Goal: Use online tool/utility: Use online tool/utility

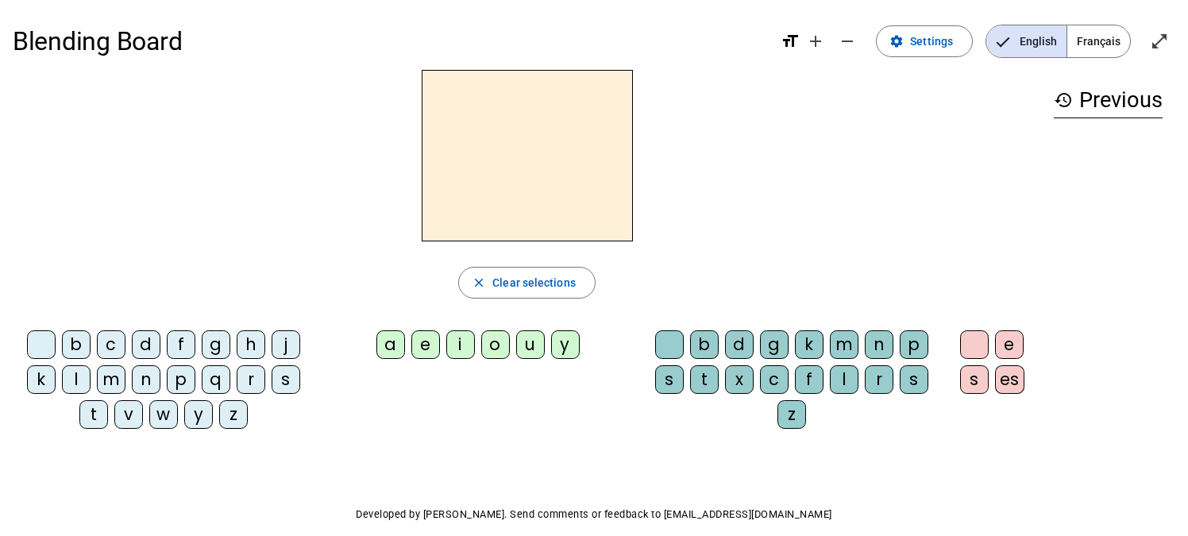
click at [84, 418] on div "t" at bounding box center [93, 414] width 29 height 29
click at [422, 346] on div "e" at bounding box center [425, 344] width 29 height 29
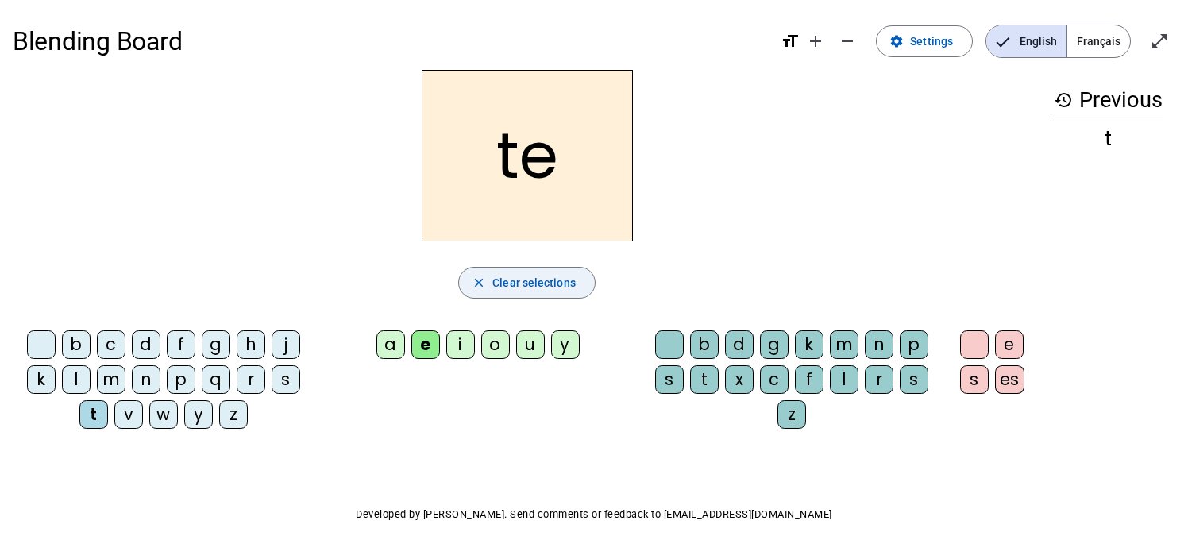
click at [534, 282] on span "Clear selections" at bounding box center [533, 282] width 83 height 19
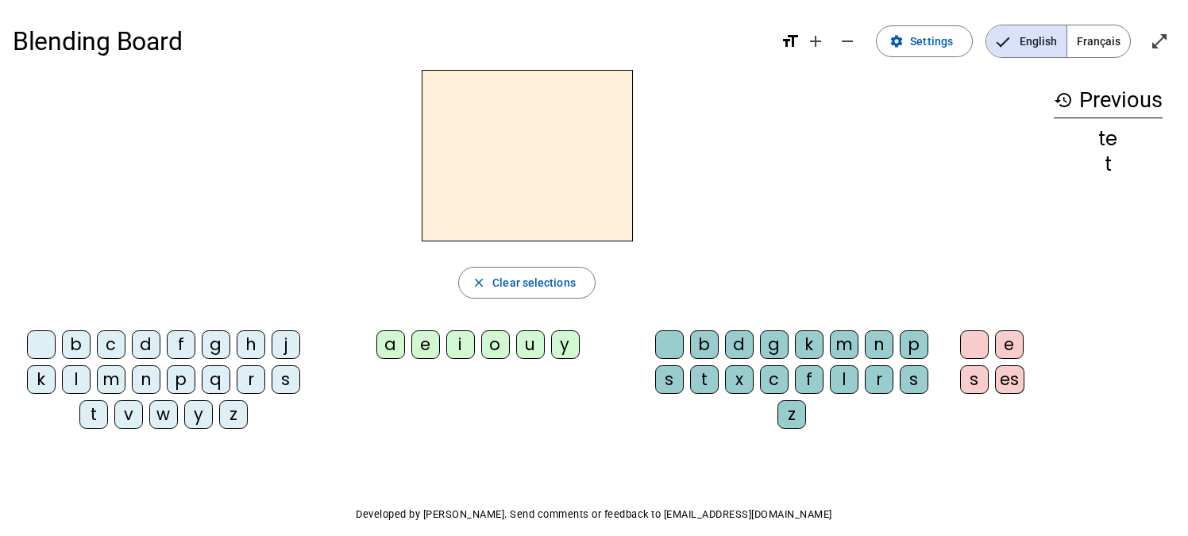
click at [145, 339] on div "d" at bounding box center [146, 344] width 29 height 29
click at [426, 346] on div "e" at bounding box center [425, 344] width 29 height 29
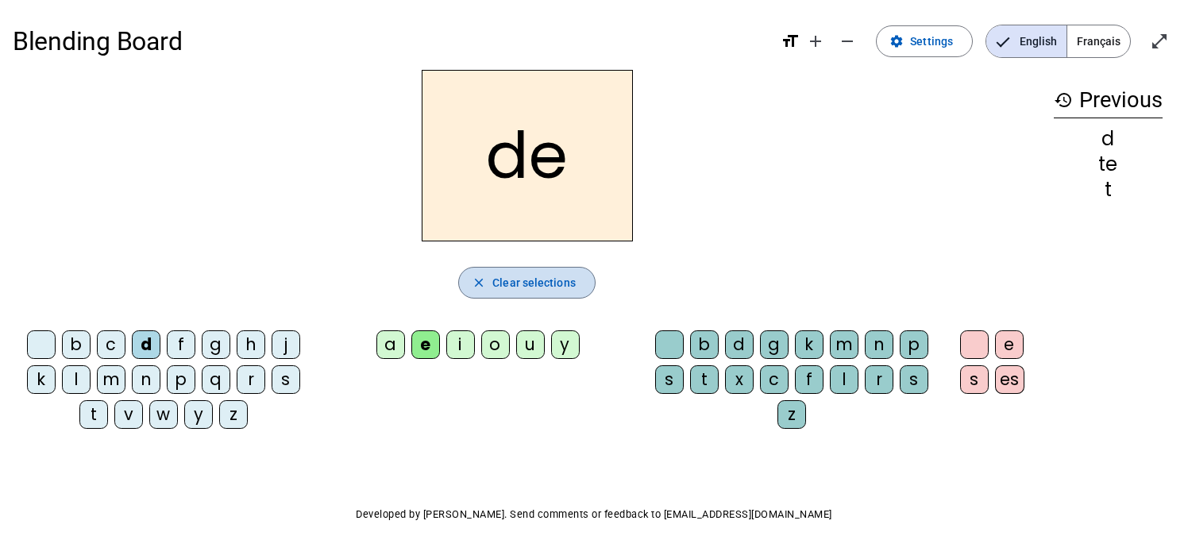
click at [531, 285] on span "Clear selections" at bounding box center [533, 282] width 83 height 19
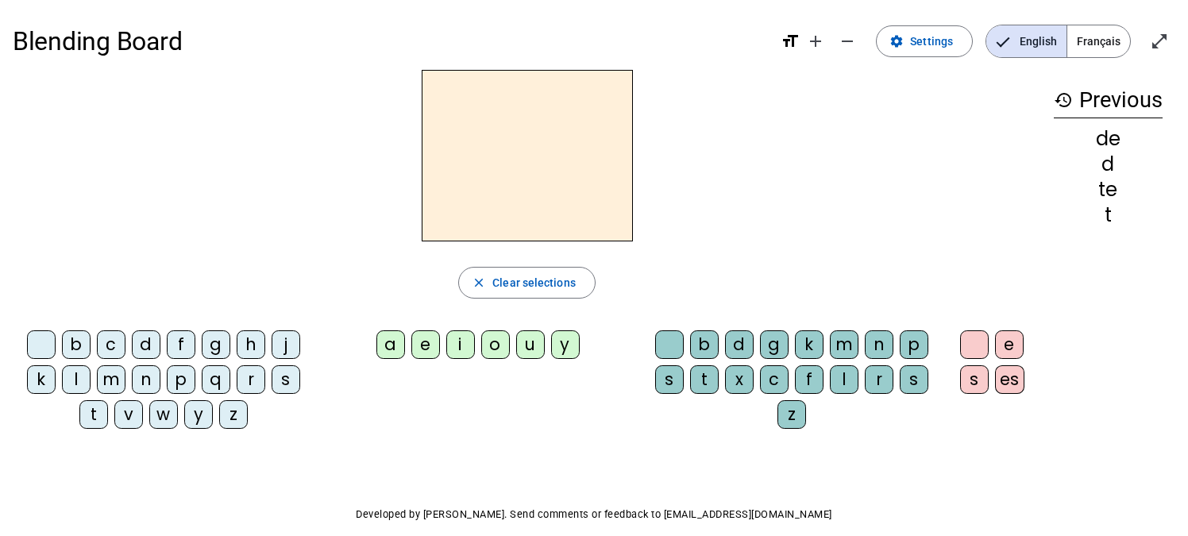
click at [116, 380] on div "m" at bounding box center [111, 379] width 29 height 29
click at [428, 345] on div "e" at bounding box center [425, 344] width 29 height 29
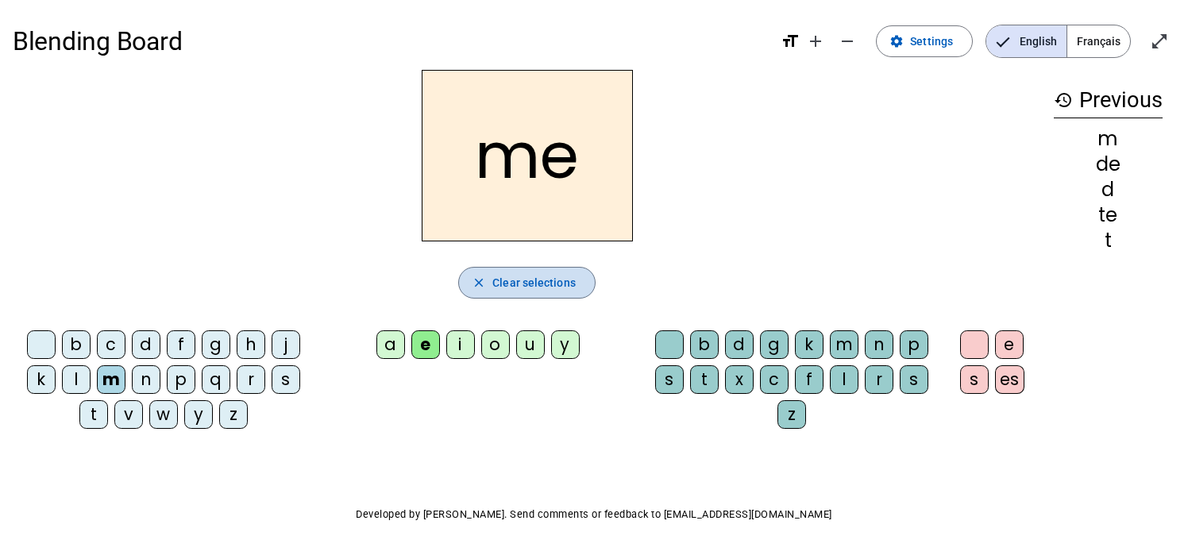
click at [554, 276] on span "Clear selections" at bounding box center [533, 282] width 83 height 19
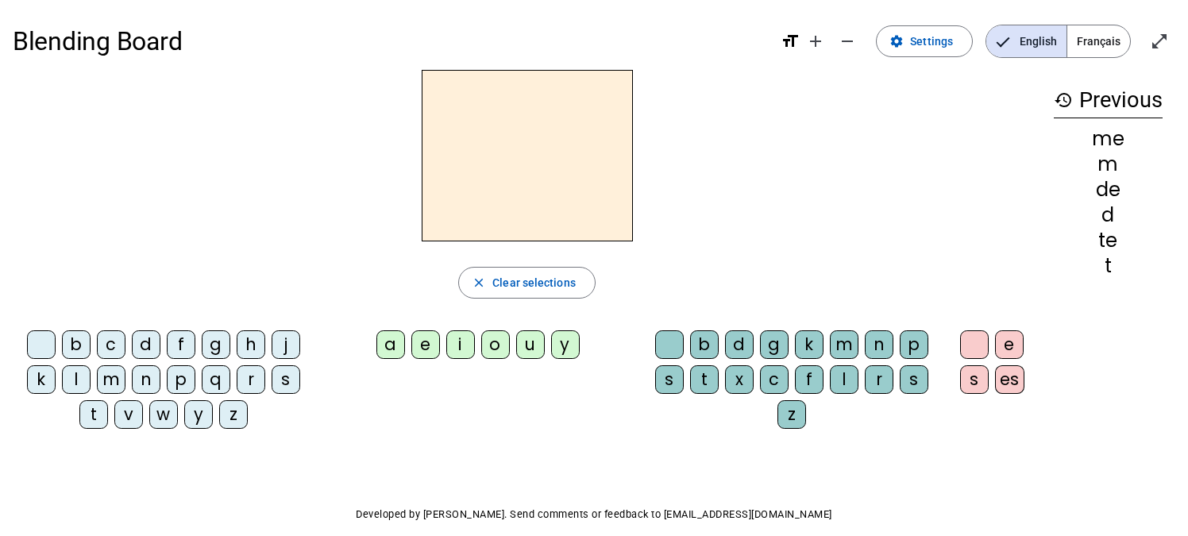
click at [118, 376] on div "m" at bounding box center [111, 379] width 29 height 29
click at [384, 342] on div "a" at bounding box center [390, 344] width 29 height 29
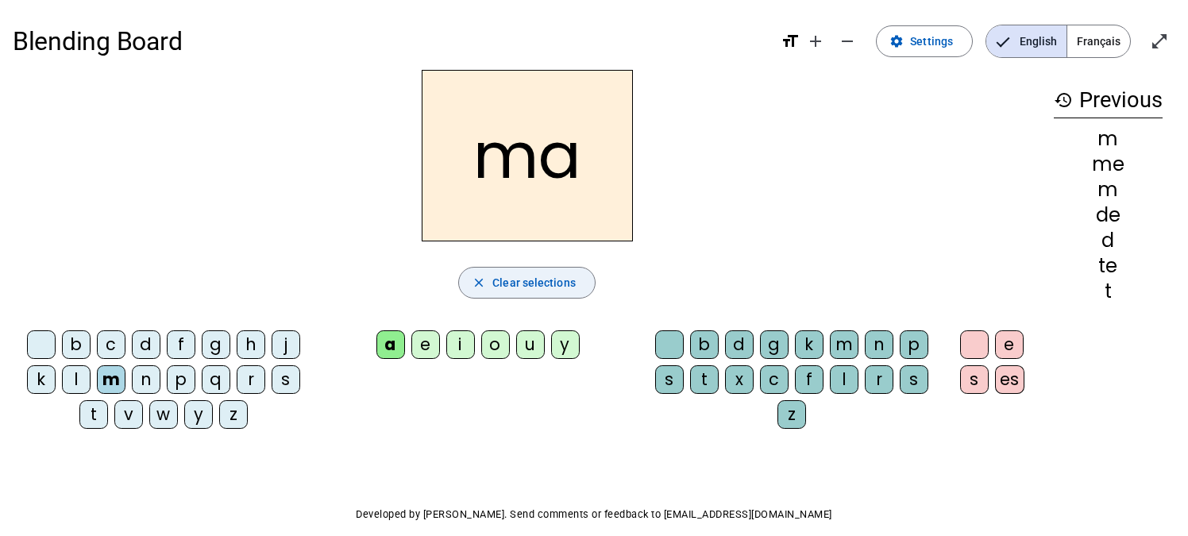
click at [512, 273] on span "Clear selections" at bounding box center [533, 282] width 83 height 19
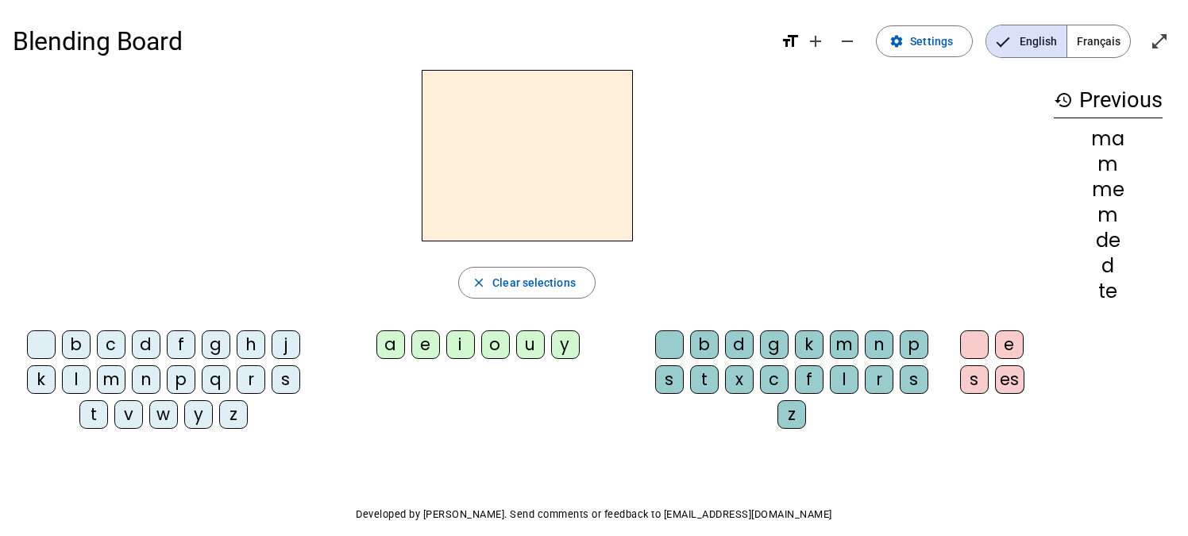
click at [115, 380] on div "m" at bounding box center [111, 379] width 29 height 29
click at [396, 345] on div "a" at bounding box center [390, 344] width 29 height 29
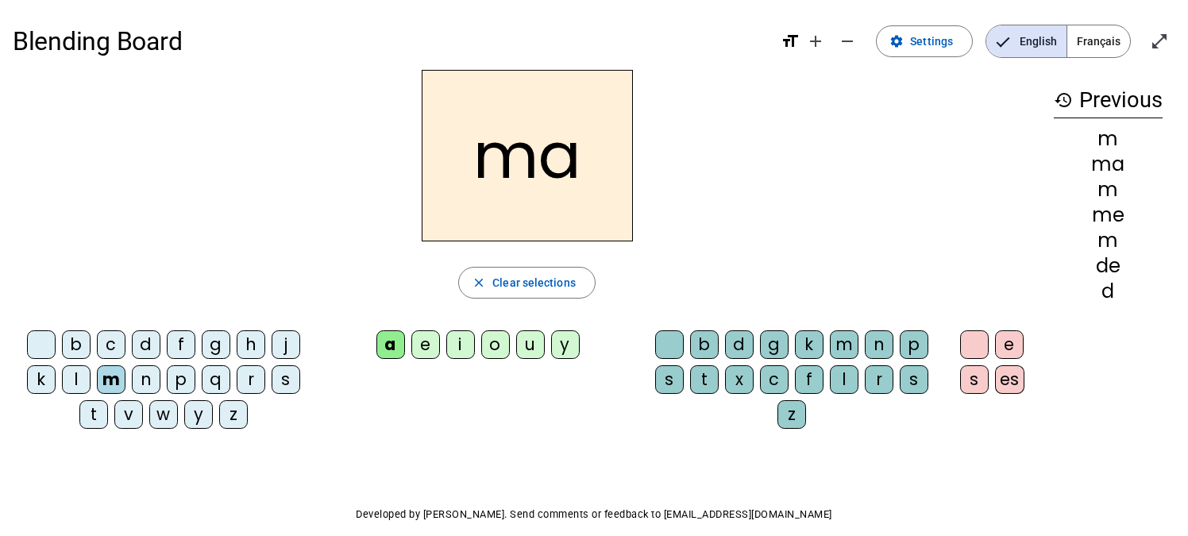
click at [86, 380] on div "l" at bounding box center [76, 379] width 29 height 29
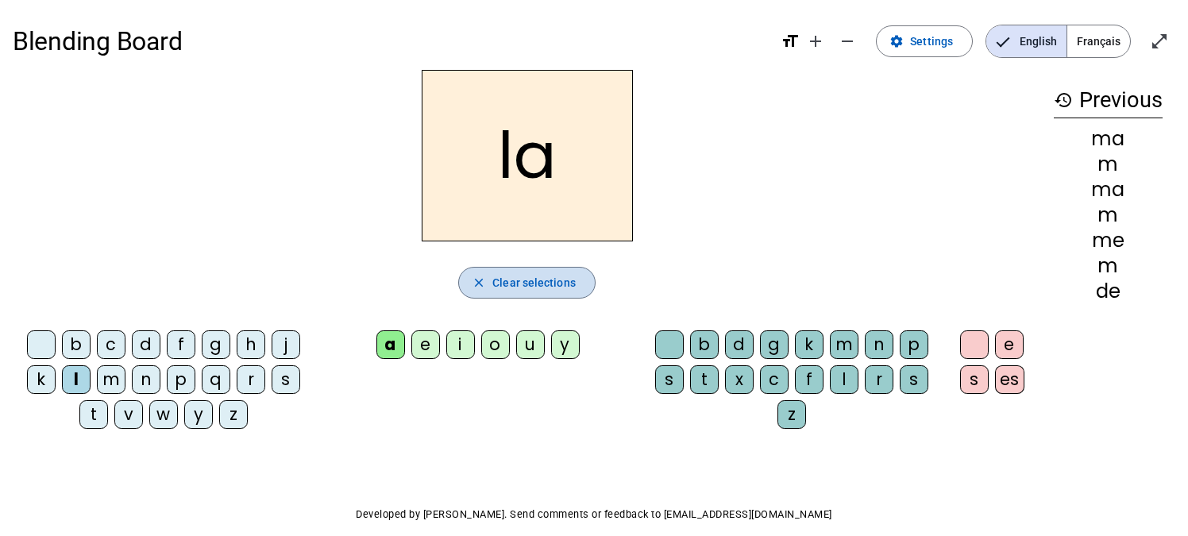
click at [536, 287] on span "Clear selections" at bounding box center [533, 282] width 83 height 19
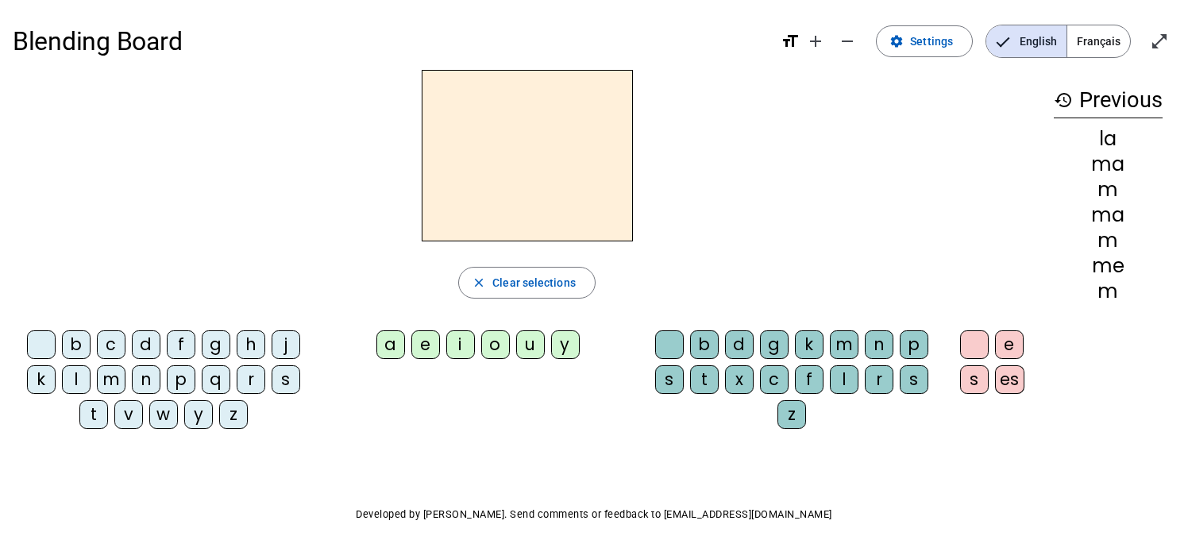
click at [115, 377] on div "m" at bounding box center [111, 379] width 29 height 29
click at [394, 349] on div "a" at bounding box center [390, 344] width 29 height 29
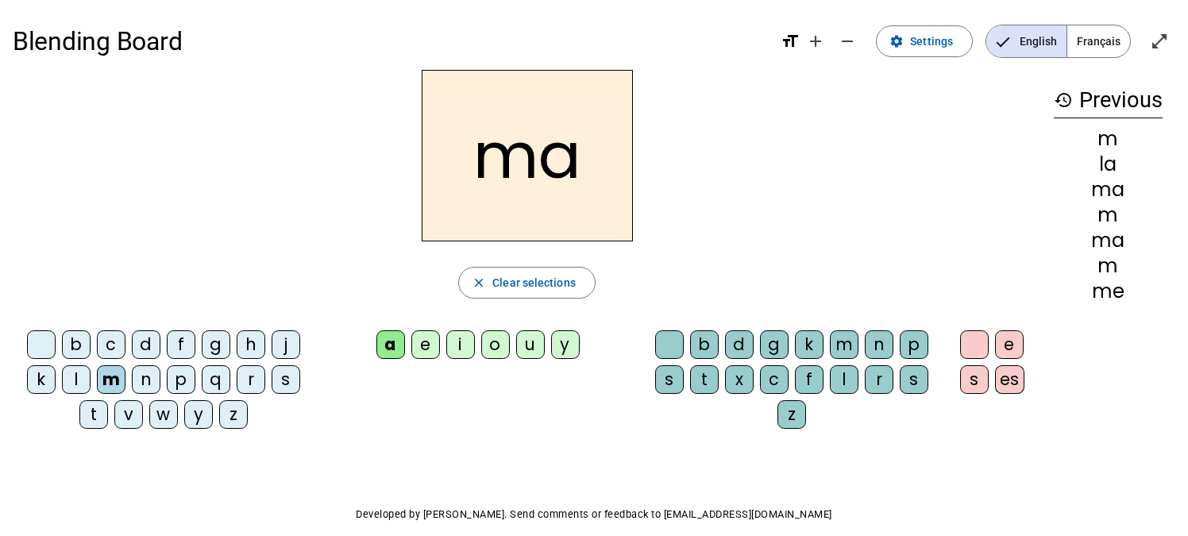
click at [844, 375] on div "l" at bounding box center [844, 379] width 29 height 29
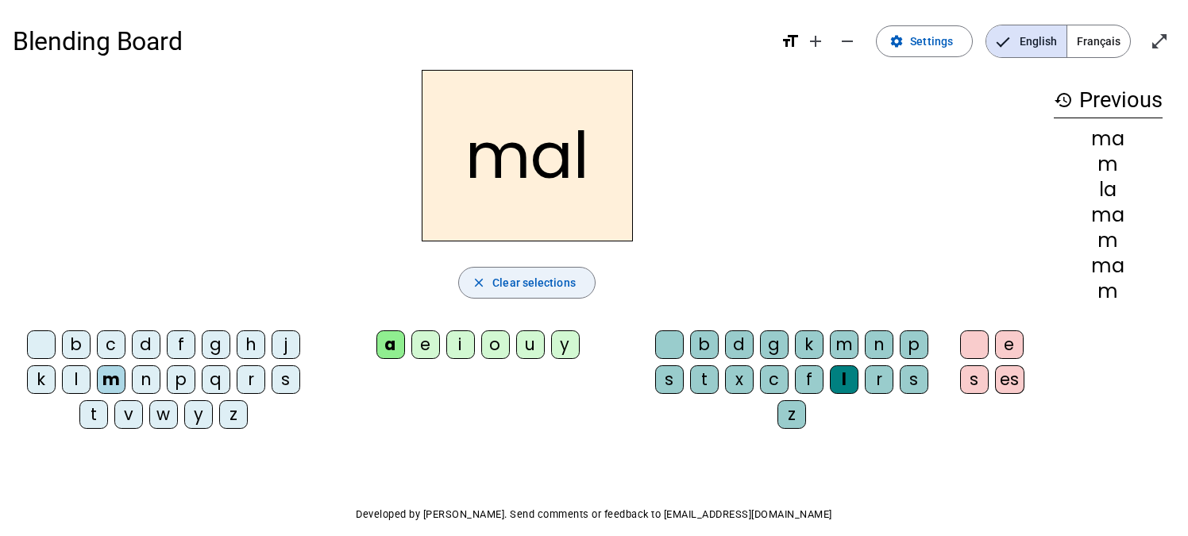
click at [570, 273] on span "Clear selections" at bounding box center [533, 282] width 83 height 19
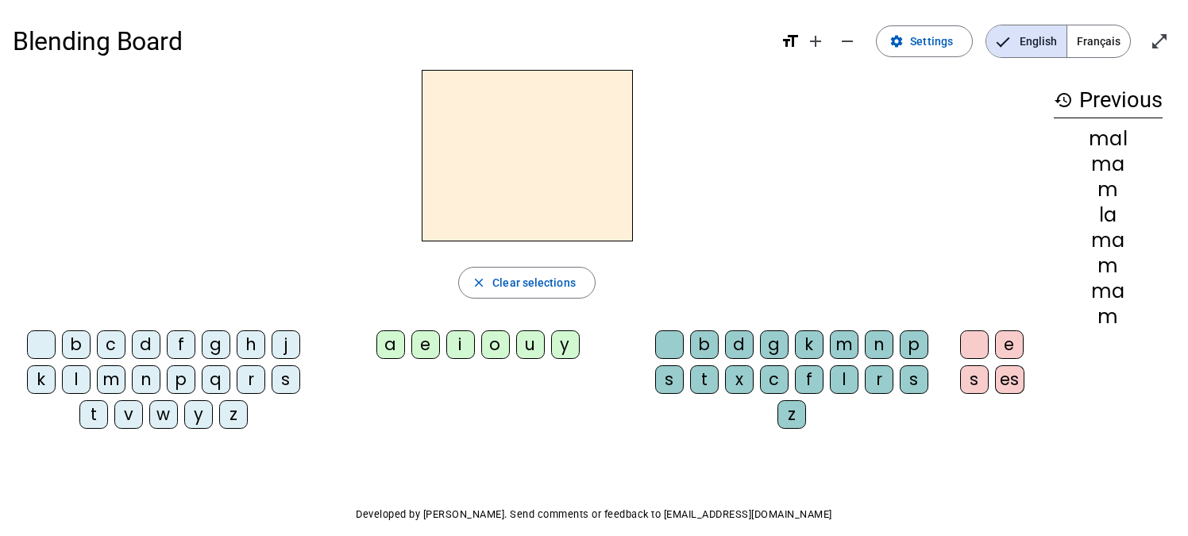
click at [110, 386] on div "m" at bounding box center [111, 379] width 29 height 29
click at [460, 349] on div "i" at bounding box center [460, 344] width 29 height 29
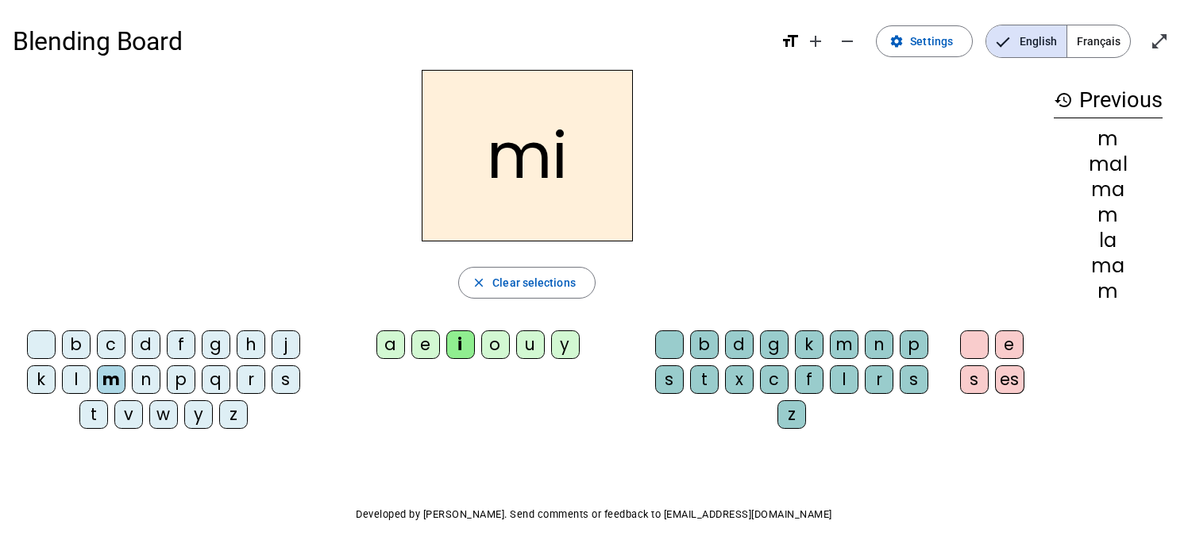
click at [838, 384] on div "l" at bounding box center [844, 379] width 29 height 29
